Goal: Task Accomplishment & Management: Use online tool/utility

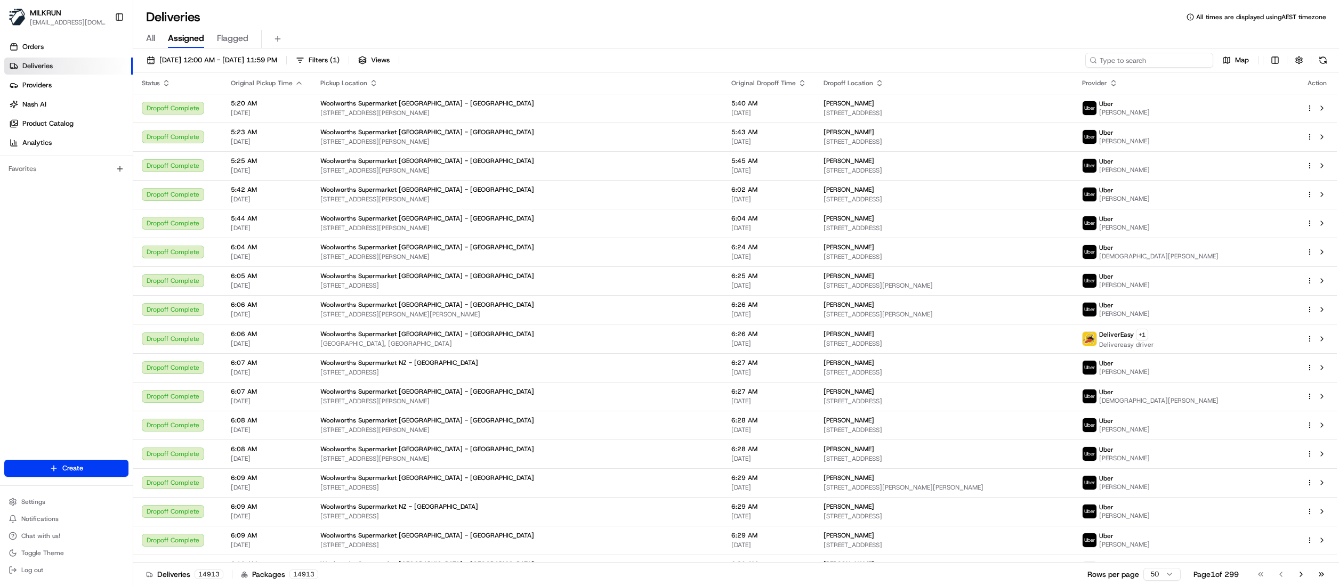
click at [1163, 59] on input at bounding box center [1149, 60] width 128 height 15
paste input "045d8d1c-4231-4654-a7a2-edc08fc5f1c4"
type input "045d8d1c-4231-4654-a7a2-edc08fc5f1c4"
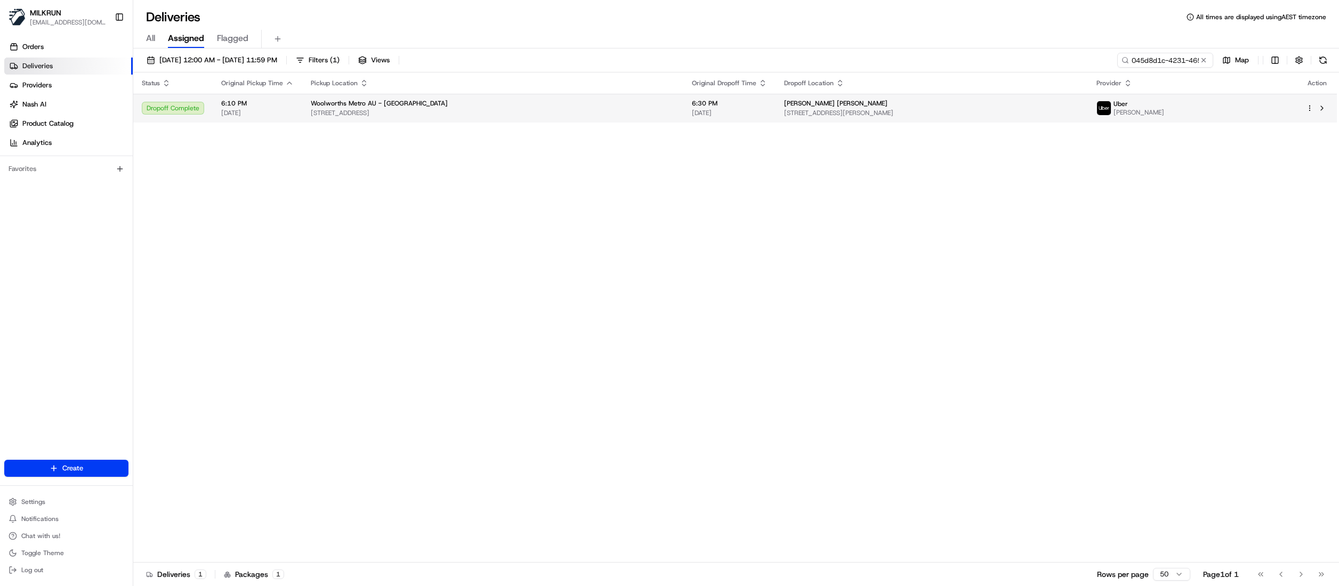
click at [753, 113] on span "[DATE]" at bounding box center [729, 113] width 75 height 9
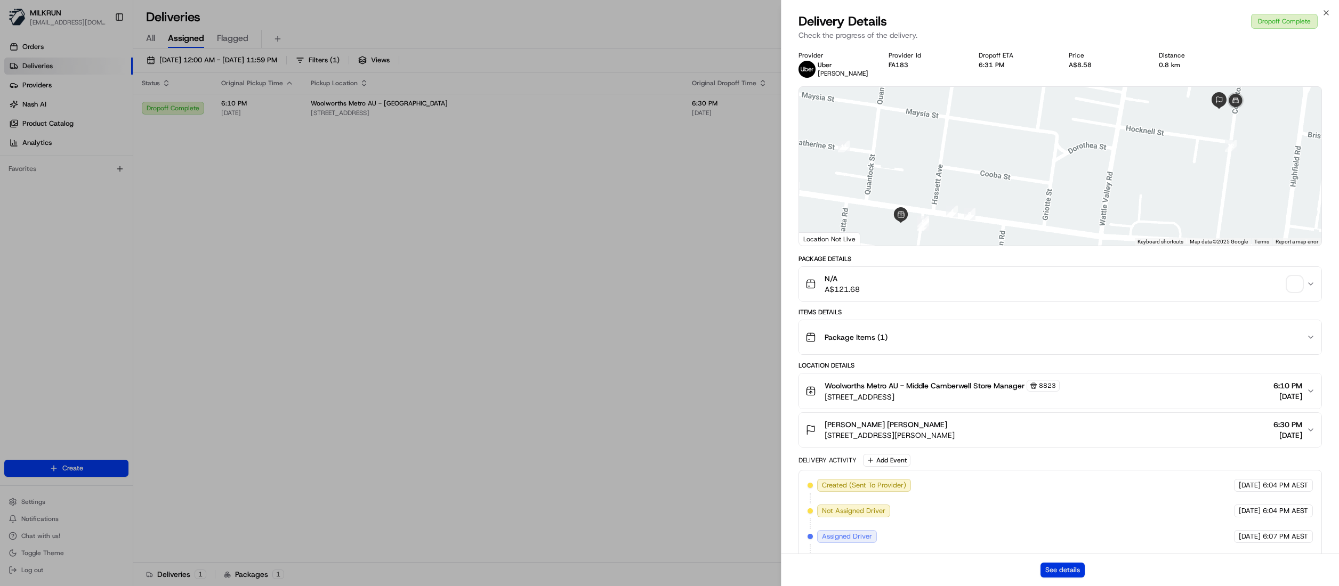
click at [1053, 573] on button "See details" at bounding box center [1062, 570] width 44 height 15
click at [1327, 13] on icon "button" at bounding box center [1326, 13] width 4 height 4
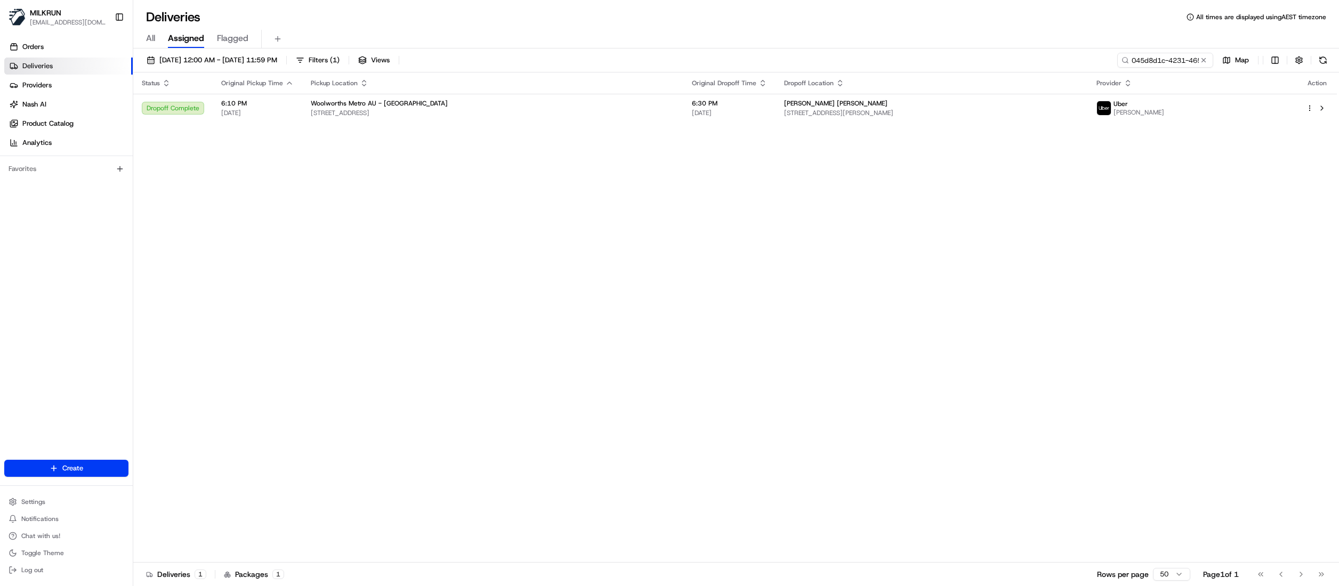
click at [56, 64] on link "Deliveries" at bounding box center [68, 66] width 128 height 17
click at [1203, 59] on button at bounding box center [1203, 60] width 11 height 11
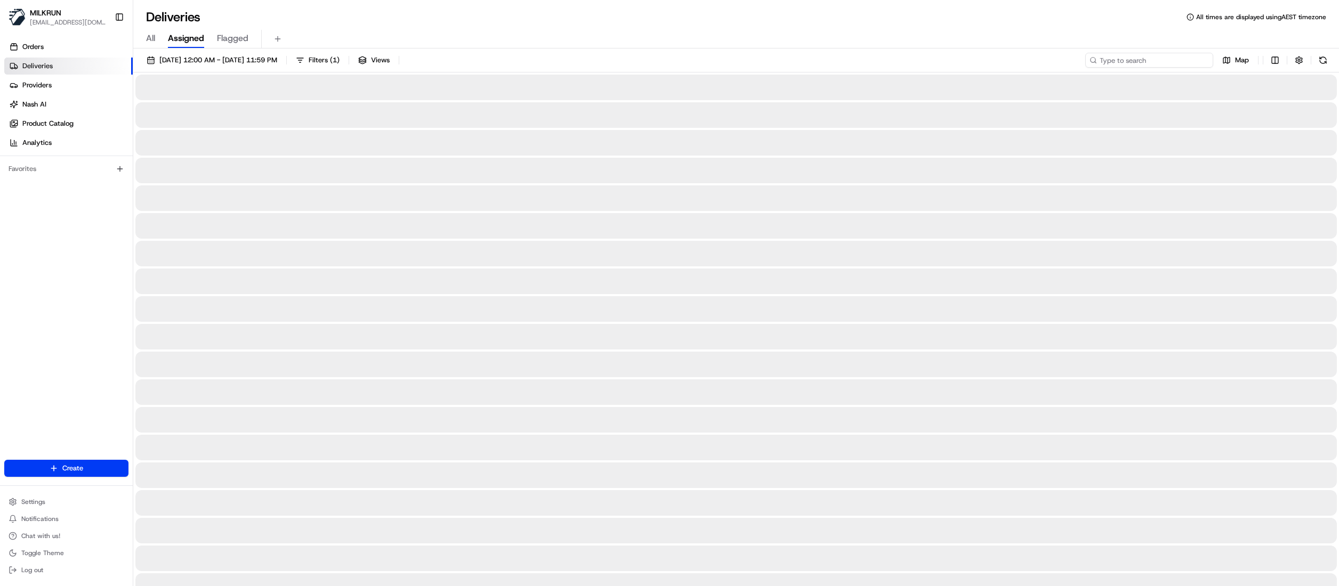
click at [1167, 61] on input at bounding box center [1149, 60] width 128 height 15
paste input "69a42fb3-fa91-4480-bc3b-b4fe60e82203"
type input "69a42fb3-fa91-4480-bc3b-b4fe60e82203"
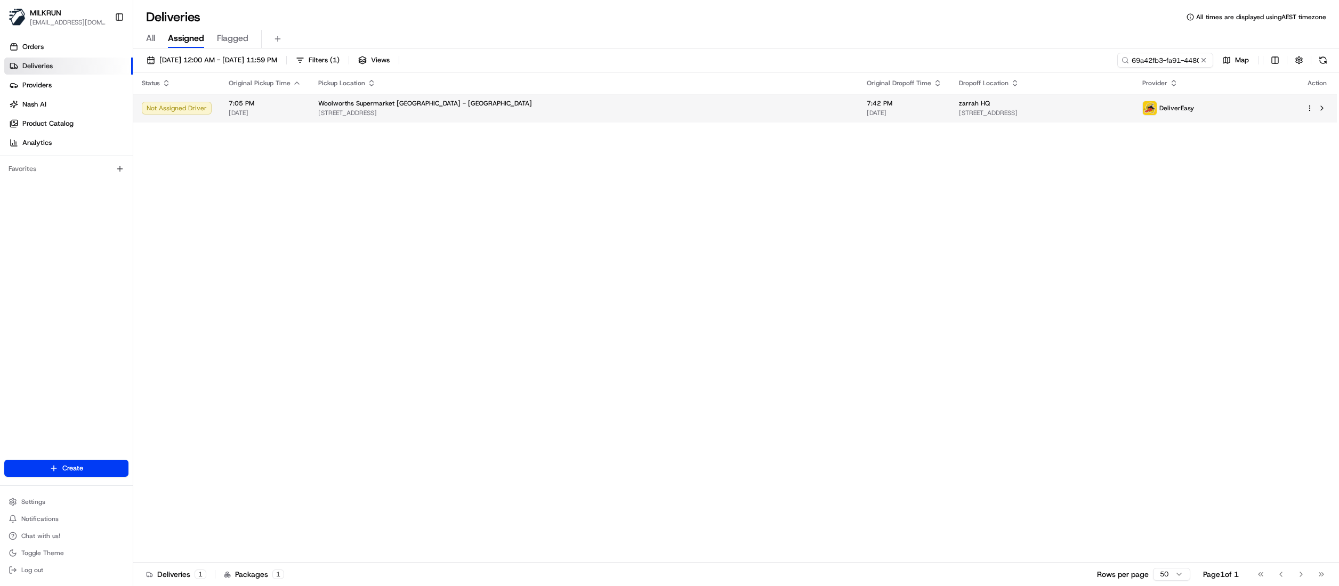
click at [400, 106] on span "Woolworths Supermarket NZ - Auckland City" at bounding box center [425, 103] width 214 height 9
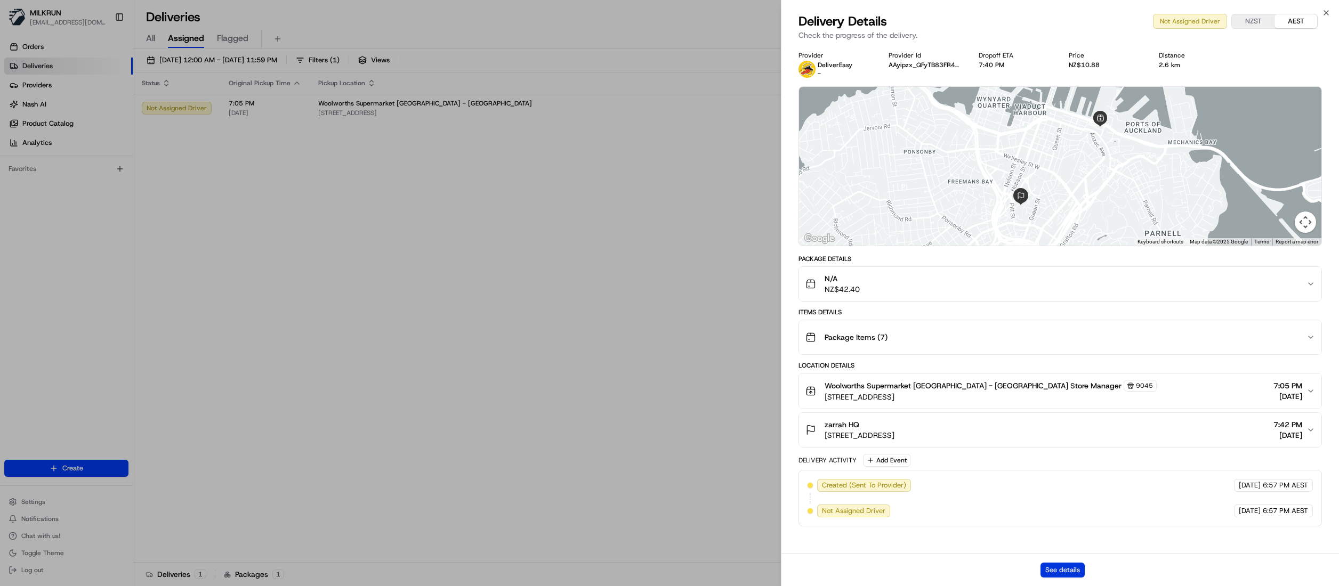
click at [1049, 569] on button "See details" at bounding box center [1062, 570] width 44 height 15
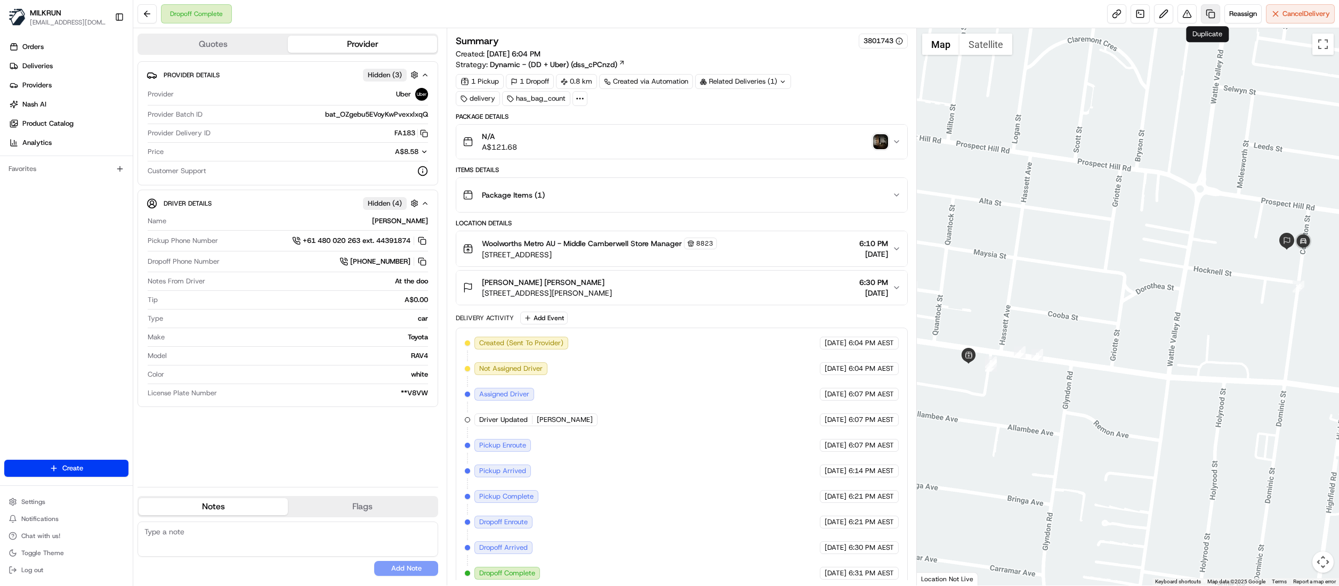
click at [1204, 17] on link at bounding box center [1210, 13] width 19 height 19
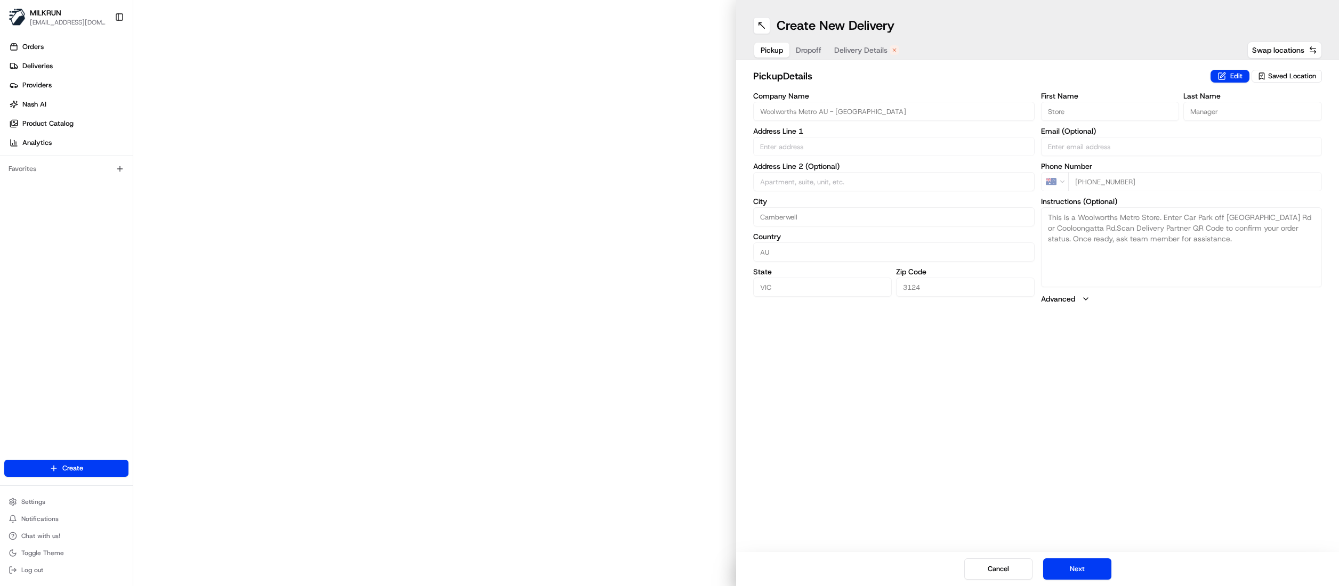
type input "752 Riversdale Rd"
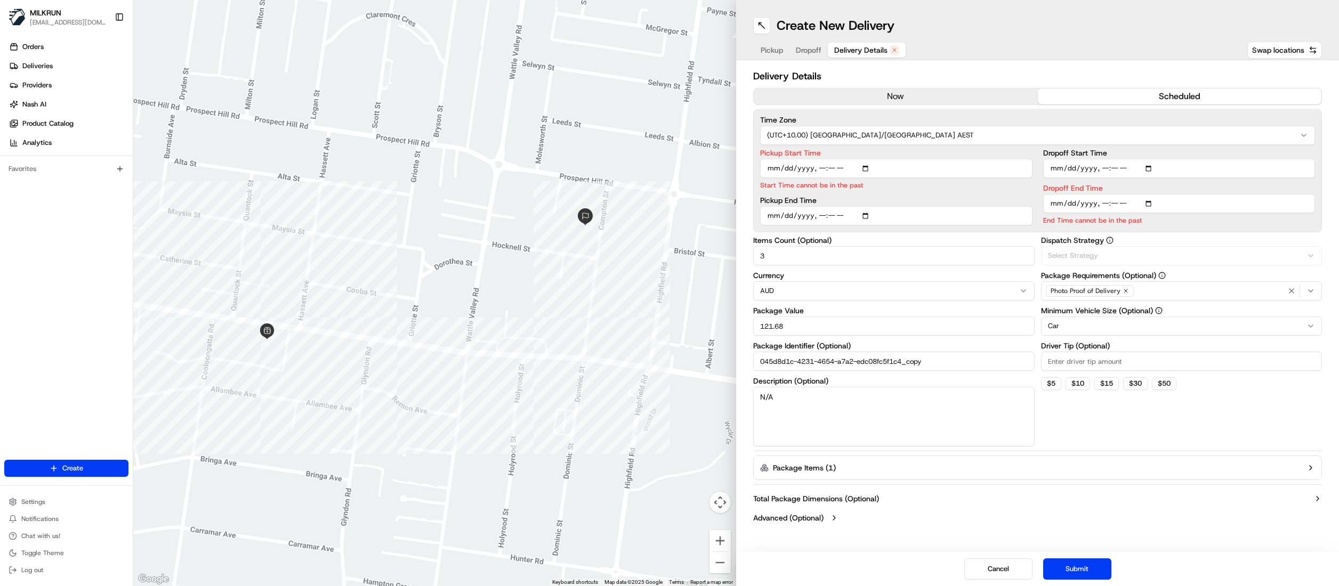
click at [855, 57] on button "Delivery Details" at bounding box center [867, 50] width 78 height 15
click at [870, 100] on button "now" at bounding box center [896, 96] width 284 height 16
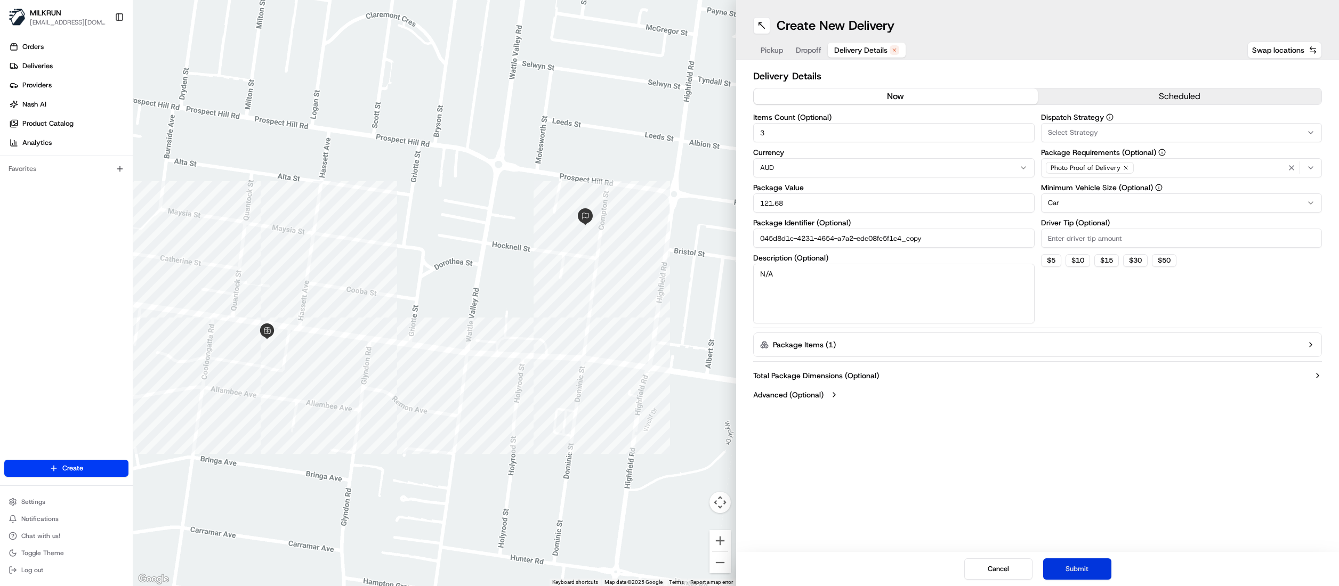
click at [1082, 567] on button "Submit" at bounding box center [1077, 569] width 68 height 21
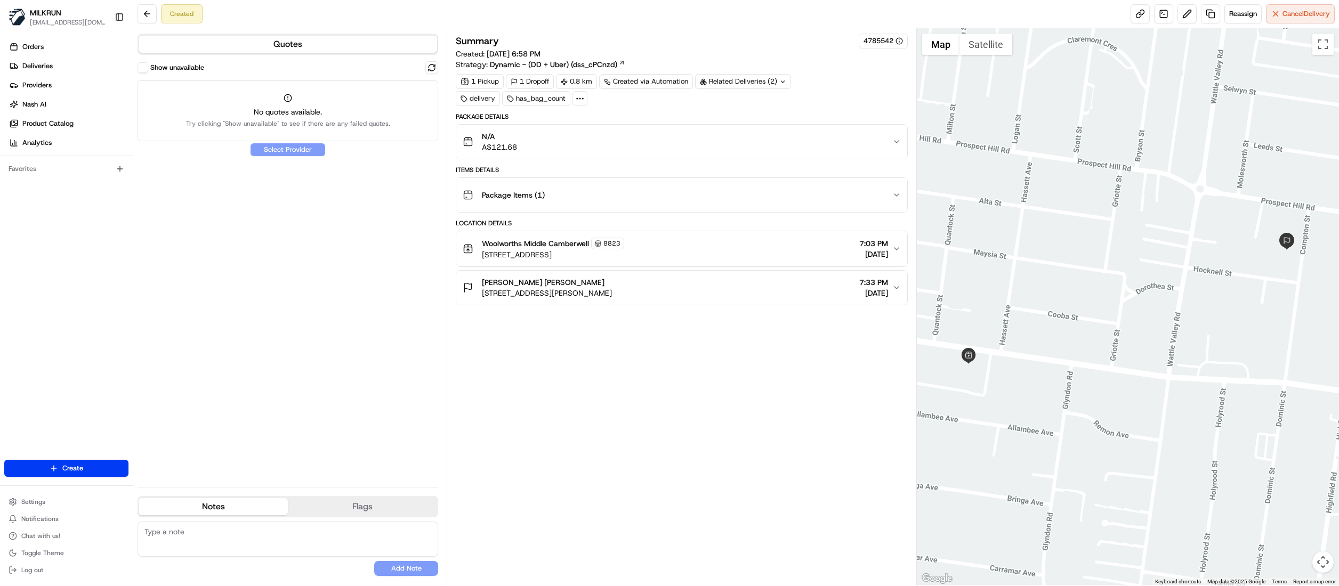
click at [530, 286] on div "Angelique Rita" at bounding box center [547, 282] width 130 height 11
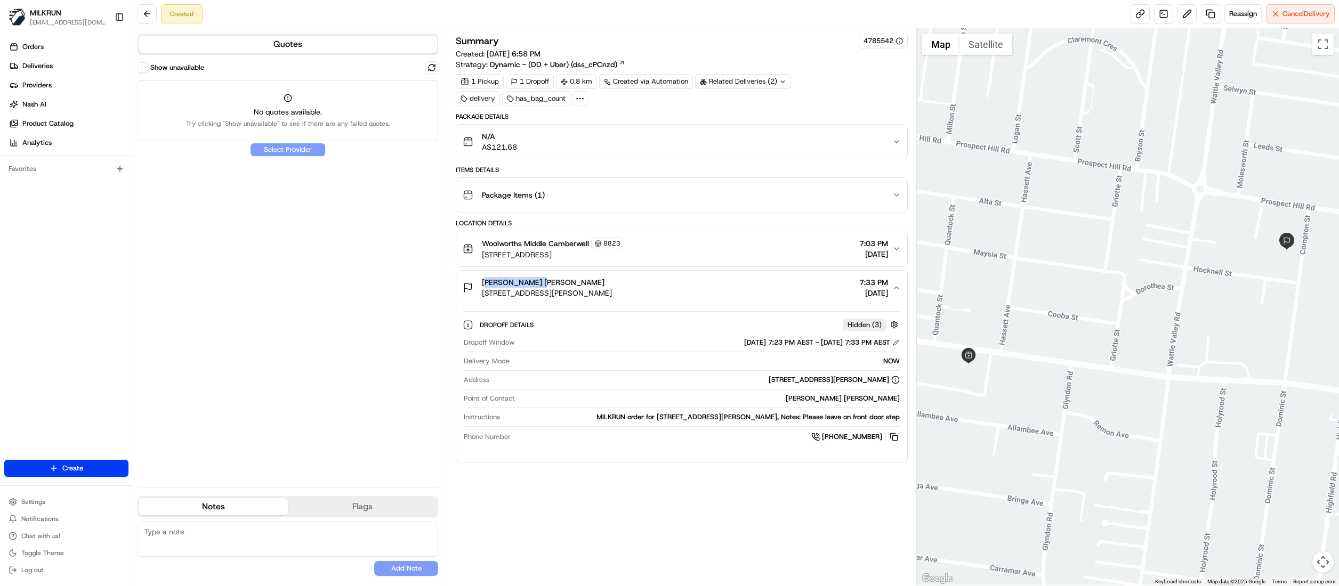
drag, startPoint x: 545, startPoint y: 287, endPoint x: 479, endPoint y: 284, distance: 66.2
click at [479, 284] on div "Angelique Rita 20 Compton St, Canterbury VIC 3126, Australia" at bounding box center [537, 287] width 149 height 21
copy span "Angelique Rita"
click at [41, 67] on span "Deliveries" at bounding box center [37, 66] width 30 height 10
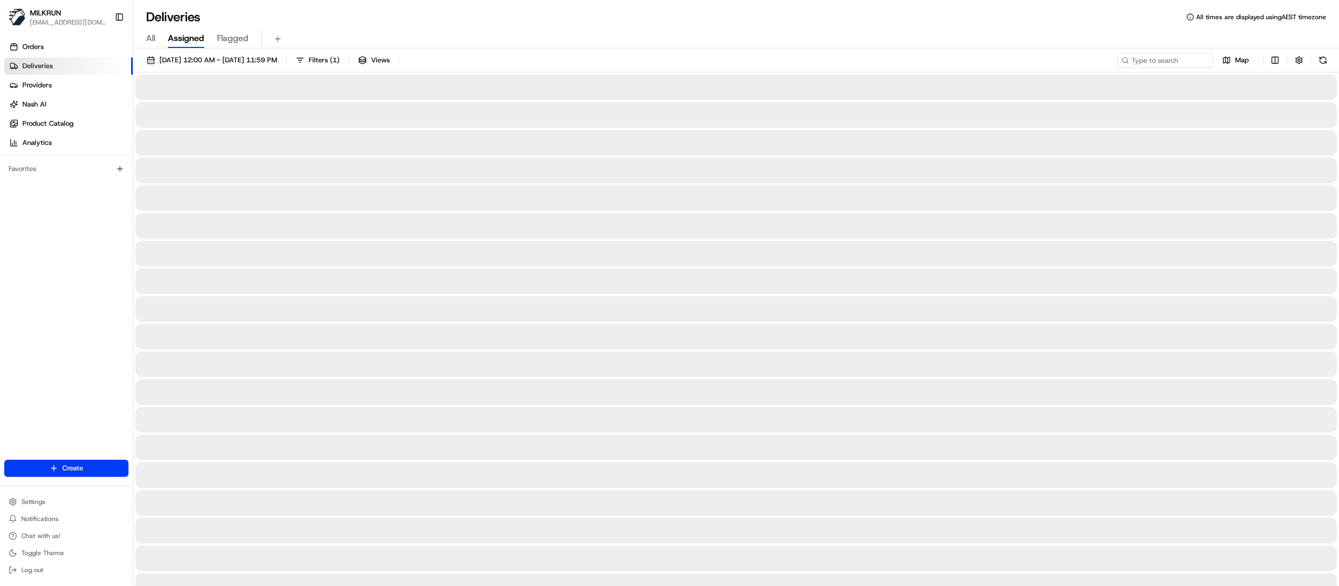
click at [152, 42] on span "All" at bounding box center [150, 38] width 9 height 13
click at [1181, 59] on input at bounding box center [1149, 60] width 128 height 15
paste input "Angelique Rita"
type input "Angelique Rita"
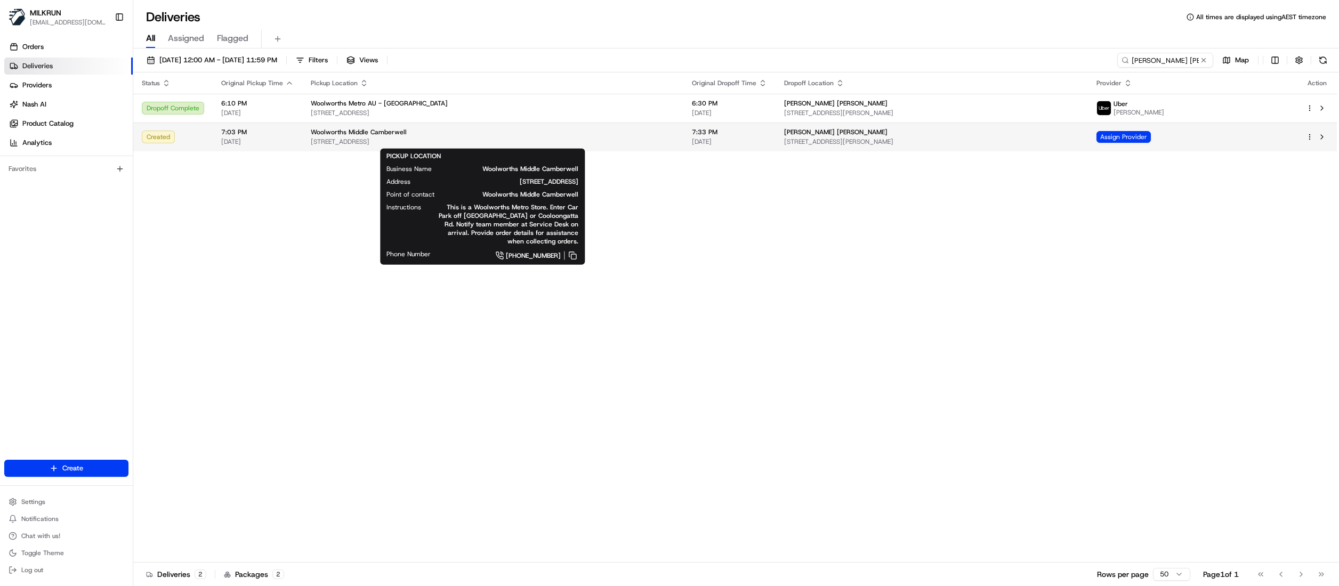
click at [498, 136] on div "Woolworths Middle Camberwell" at bounding box center [493, 132] width 364 height 9
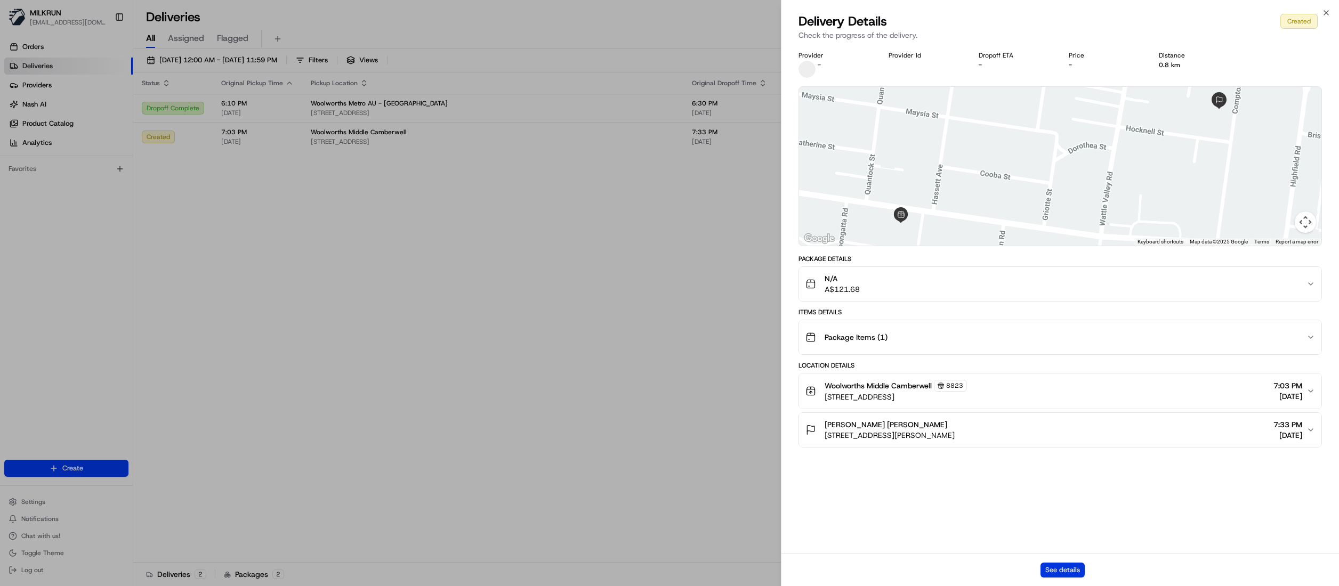
click at [1069, 563] on button "See details" at bounding box center [1062, 570] width 44 height 15
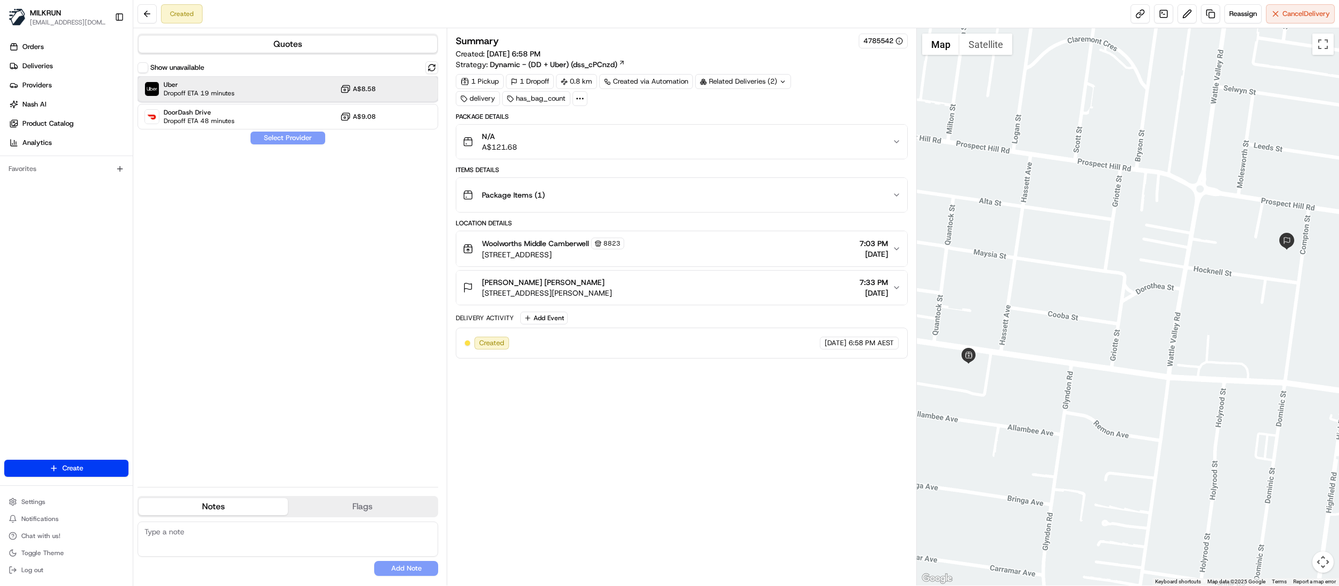
click at [254, 93] on div "Uber Dropoff ETA 19 minutes A$8.58" at bounding box center [288, 89] width 301 height 26
click at [284, 139] on button "Assign Provider" at bounding box center [288, 138] width 76 height 13
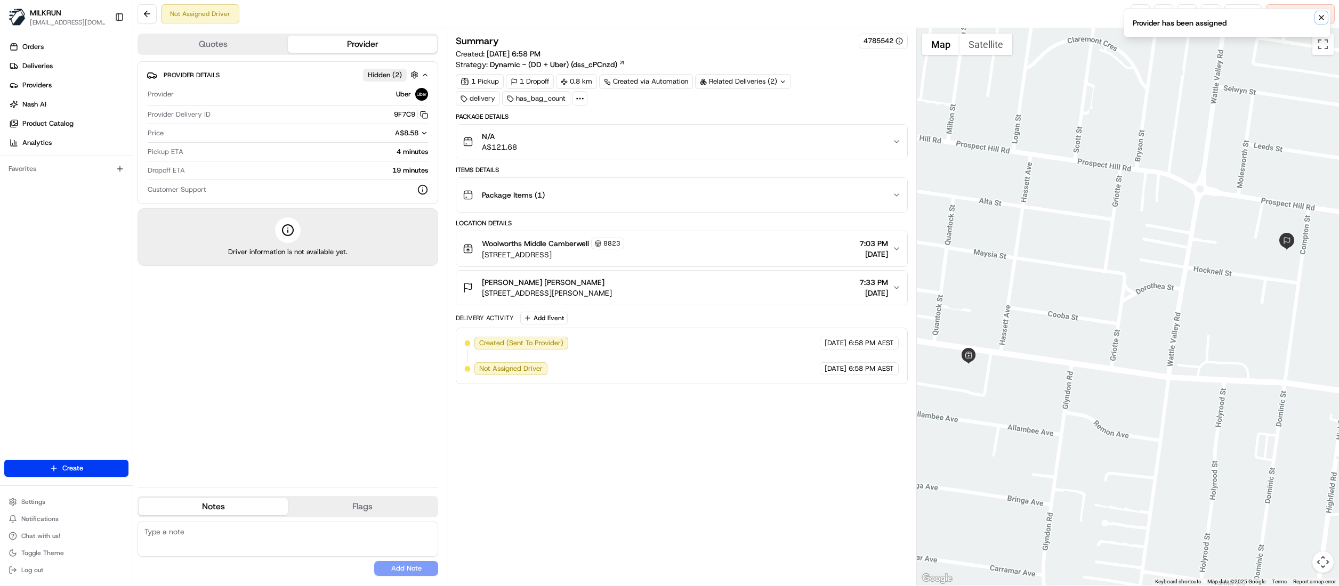
click at [1324, 18] on icon "Notifications (F8)" at bounding box center [1321, 17] width 9 height 9
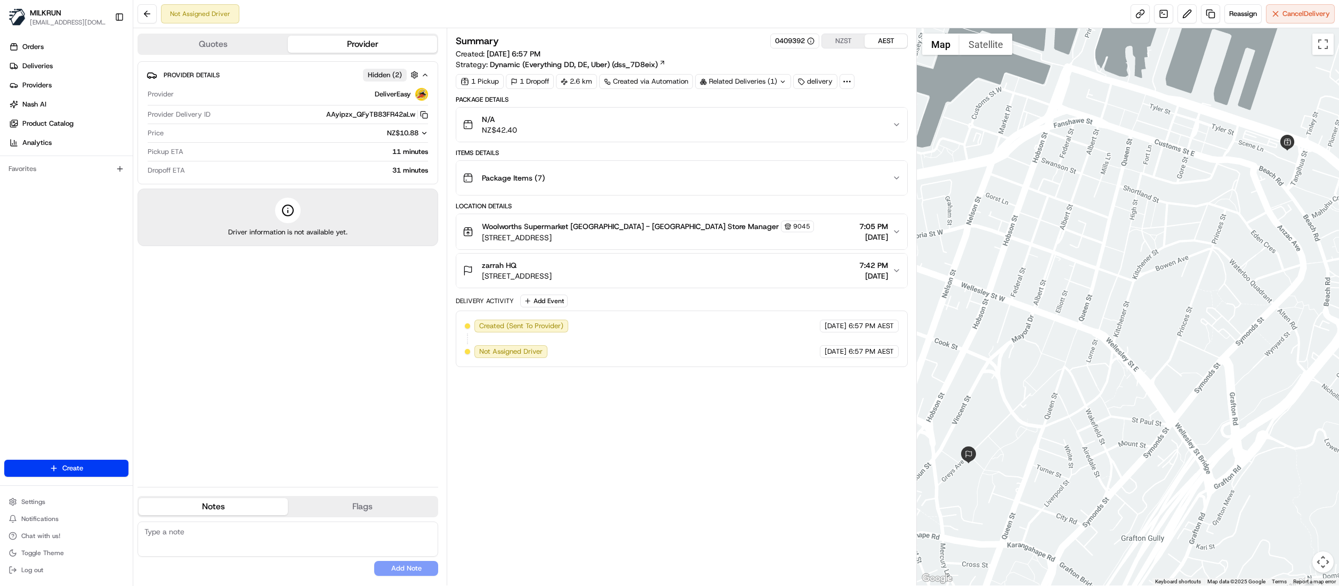
click at [845, 452] on div "Summary 0409392 NZST AEST Created: 21/08/2025 6:57 PM Strategy: Dynamic (Everyt…" at bounding box center [682, 307] width 452 height 547
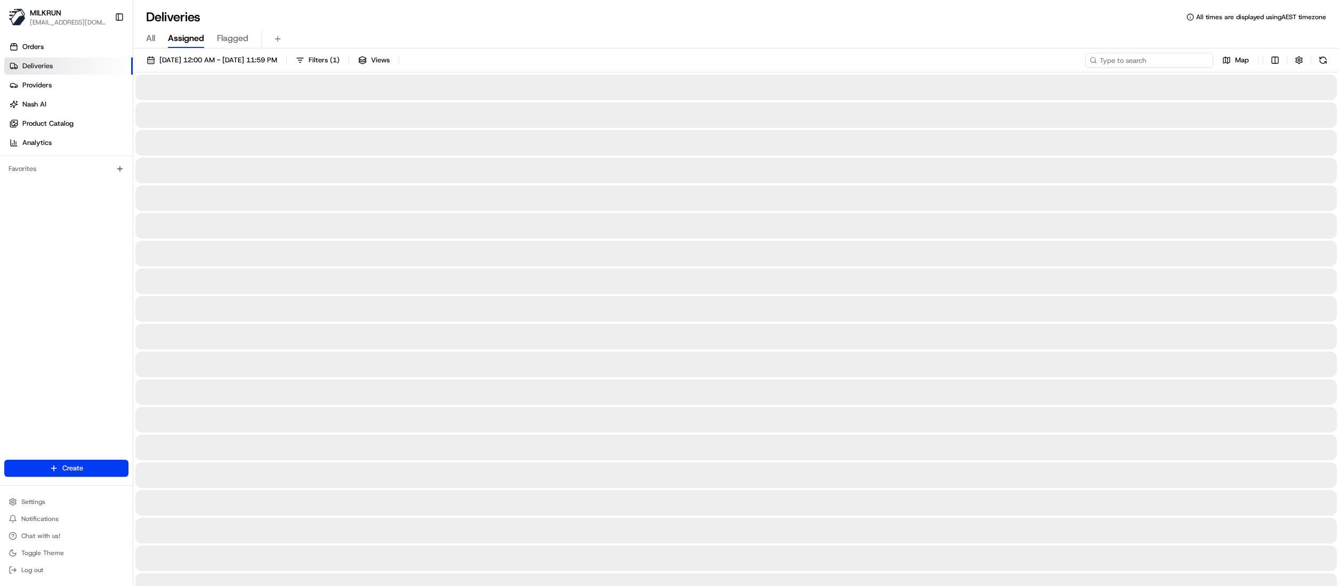
click at [1169, 63] on input at bounding box center [1149, 60] width 128 height 15
paste input "69a42fb3-fa91-4480-bc3b-b4fe60e82203"
type input "69a42fb3-fa91-4480-bc3b-b4fe60e82203"
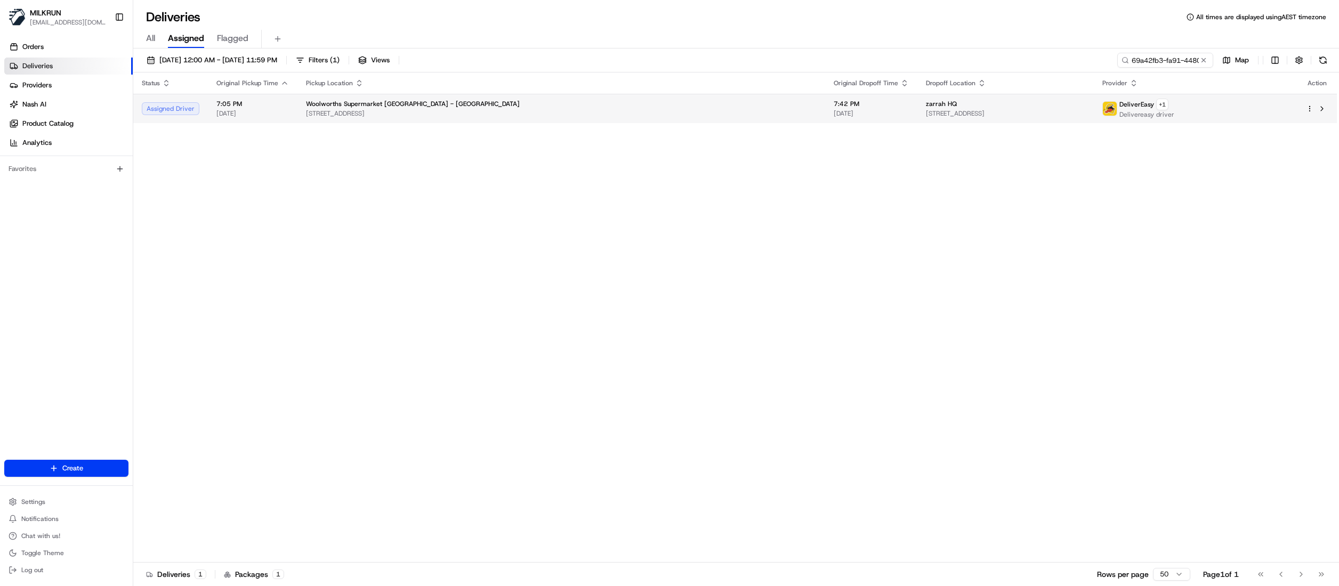
click at [325, 120] on td "Woolworths Supermarket [GEOGRAPHIC_DATA] - [GEOGRAPHIC_DATA] [STREET_ADDRESS]" at bounding box center [561, 108] width 528 height 29
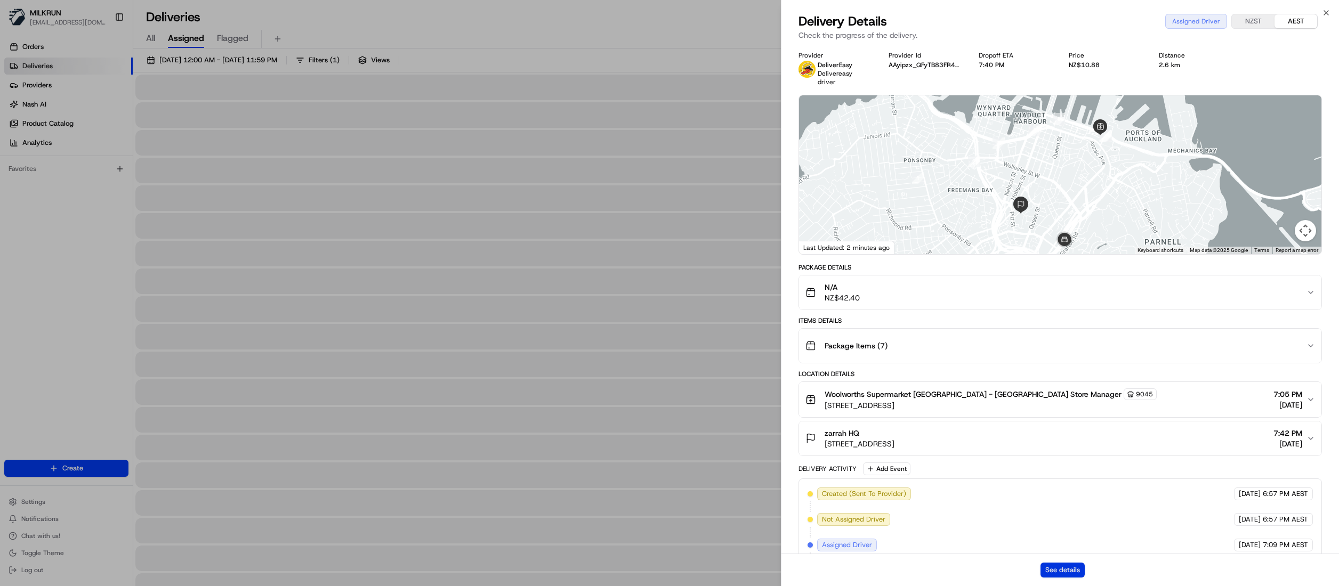
click at [1054, 567] on button "See details" at bounding box center [1062, 570] width 44 height 15
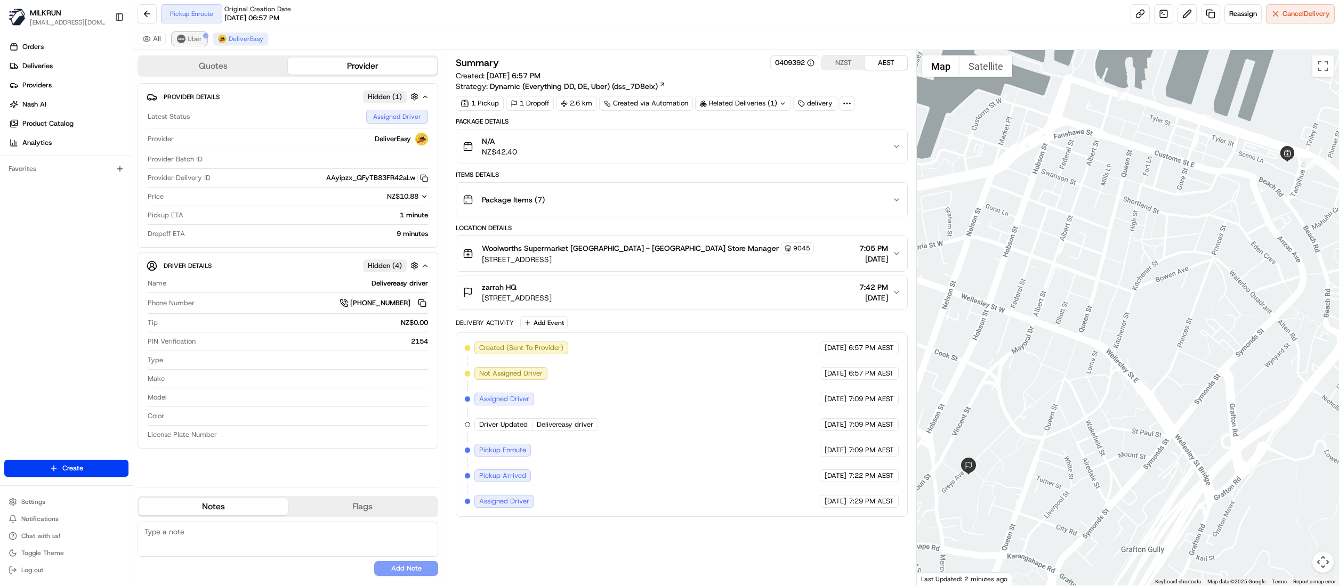
click at [198, 39] on span "Uber" at bounding box center [195, 39] width 14 height 9
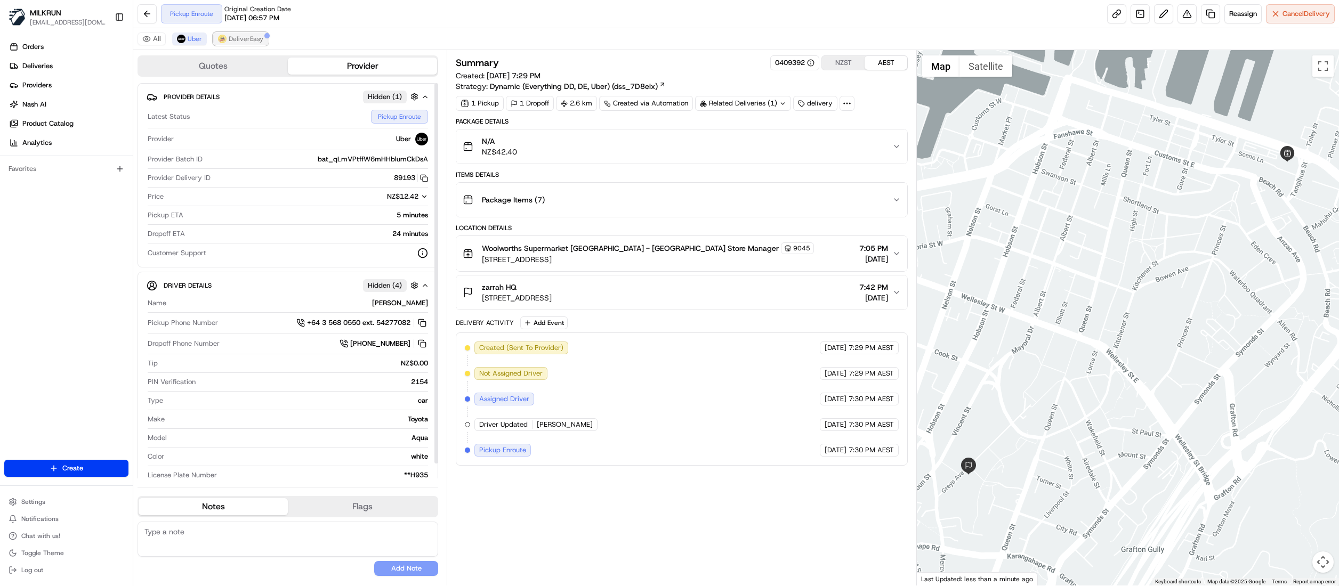
click at [246, 39] on span "DeliverEasy" at bounding box center [246, 39] width 35 height 9
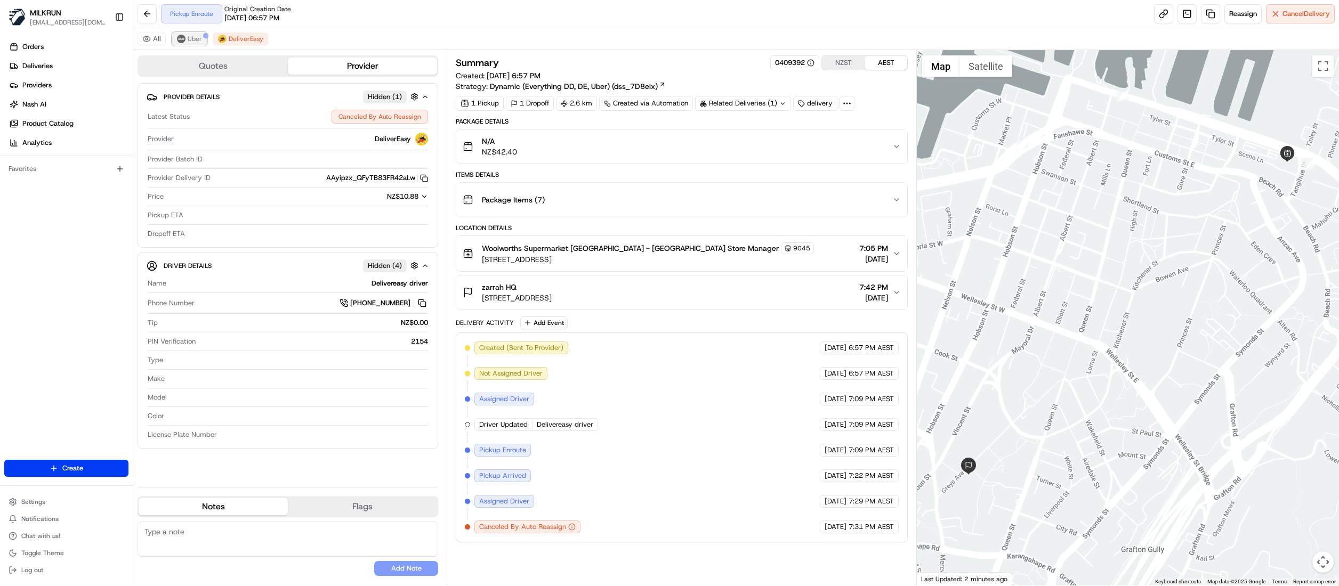
click at [193, 38] on span "Uber" at bounding box center [195, 39] width 14 height 9
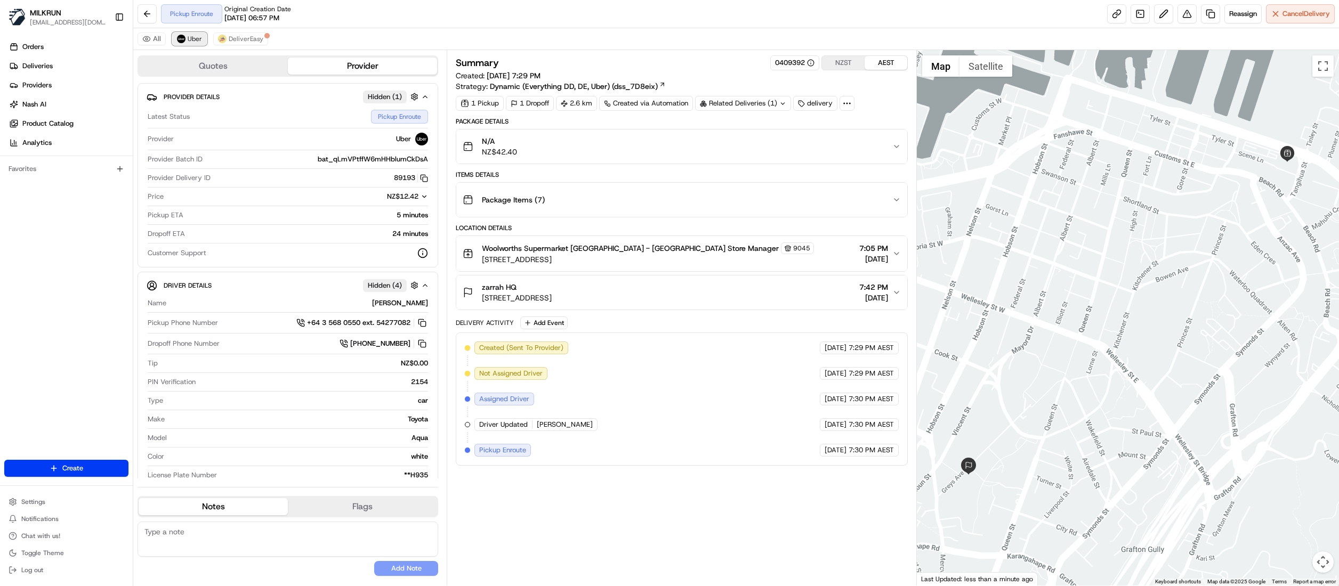
click at [192, 38] on span "Uber" at bounding box center [195, 39] width 14 height 9
